Goal: Information Seeking & Learning: Learn about a topic

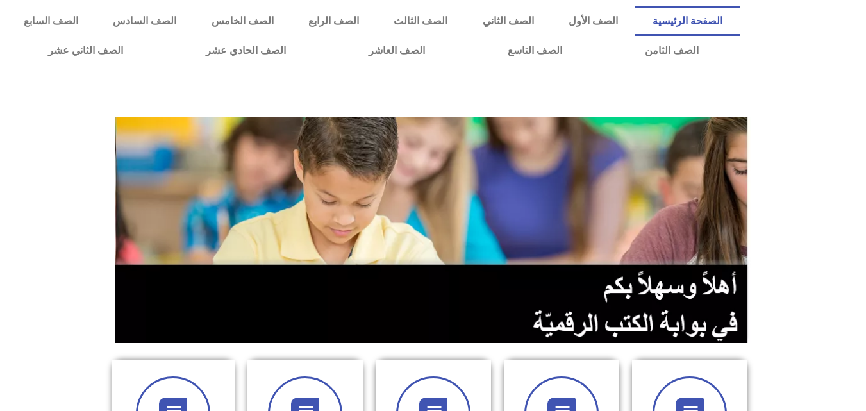
click at [861, 36] on div at bounding box center [805, 36] width 119 height 72
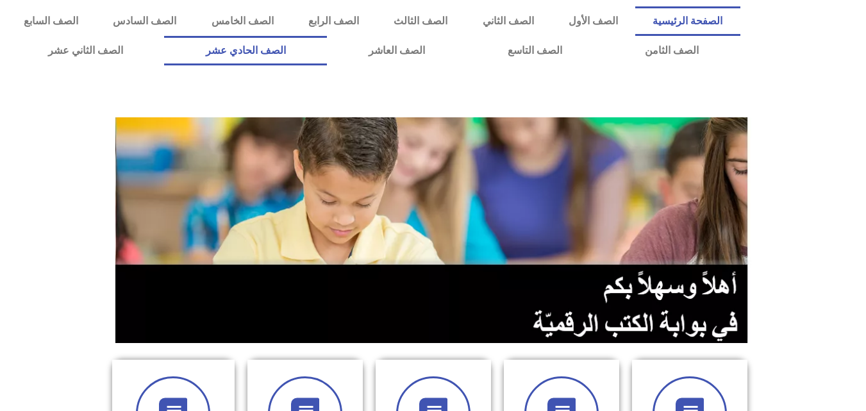
click at [327, 38] on link "الصف الحادي عشر" at bounding box center [245, 50] width 163 height 29
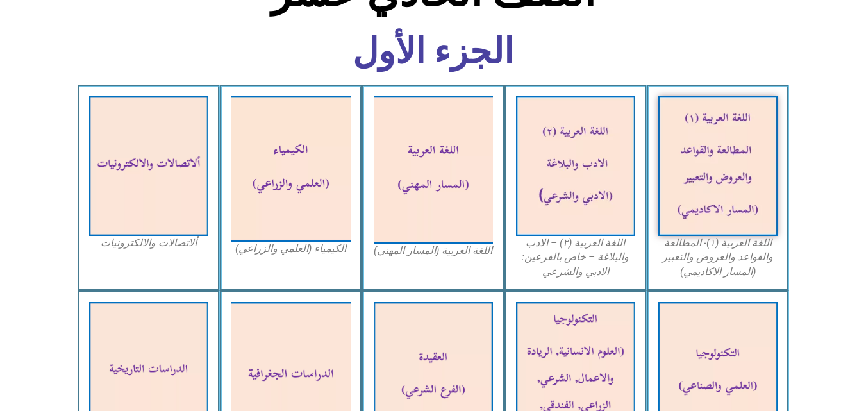
scroll to position [718, 0]
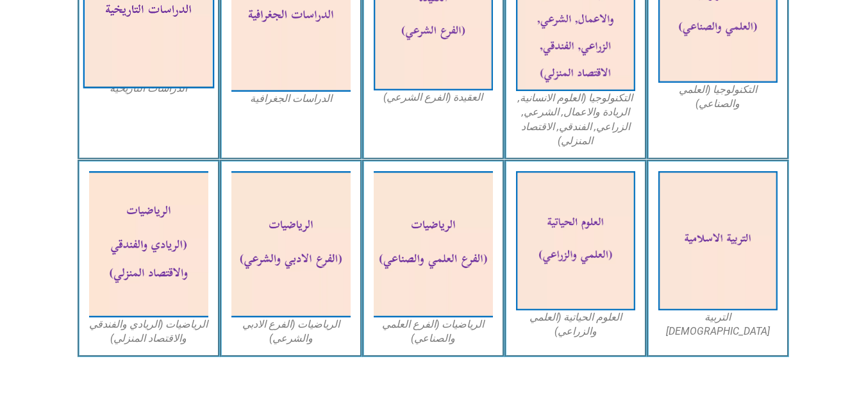
click at [181, 75] on img at bounding box center [148, 12] width 131 height 152
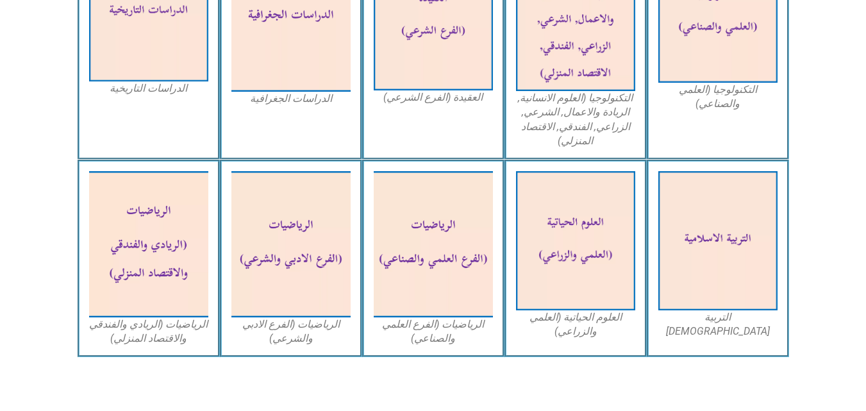
drag, startPoint x: 817, startPoint y: 37, endPoint x: 862, endPoint y: -17, distance: 71.0
drag, startPoint x: 862, startPoint y: -17, endPoint x: 0, endPoint y: 120, distance: 873.3
click at [0, 120] on section "التكنولوجيا (العلمي والصناعي) التكنولوجيا (العلوم الانسانية, الريادة والاعمال, …" at bounding box center [433, 45] width 866 height 229
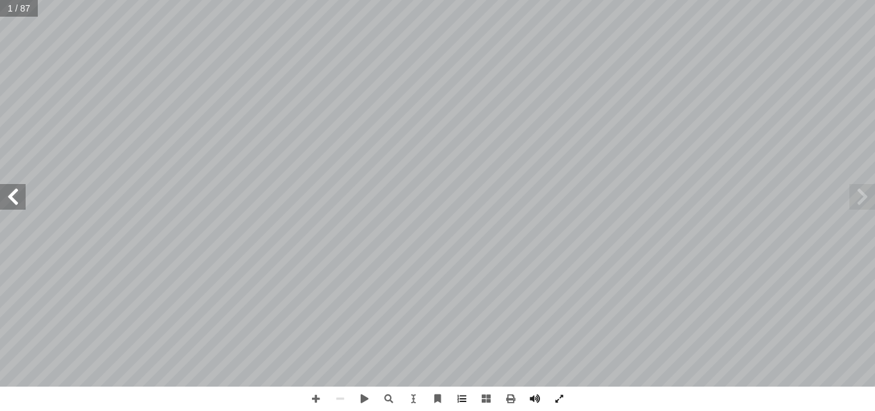
click at [16, 199] on span at bounding box center [13, 197] width 26 height 26
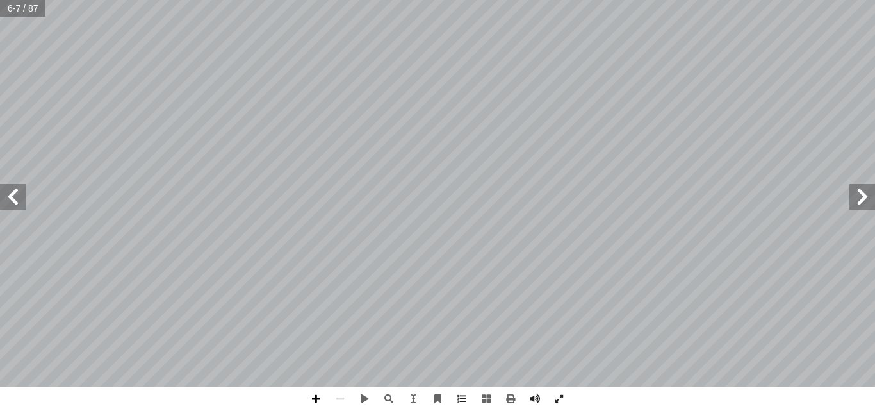
click at [313, 396] on span at bounding box center [316, 398] width 24 height 24
click at [343, 393] on span at bounding box center [340, 398] width 24 height 24
click at [314, 401] on span at bounding box center [316, 398] width 24 height 24
click at [343, 398] on span at bounding box center [340, 398] width 24 height 24
click at [0, 209] on span at bounding box center [13, 197] width 26 height 26
